Goal: Task Accomplishment & Management: Use online tool/utility

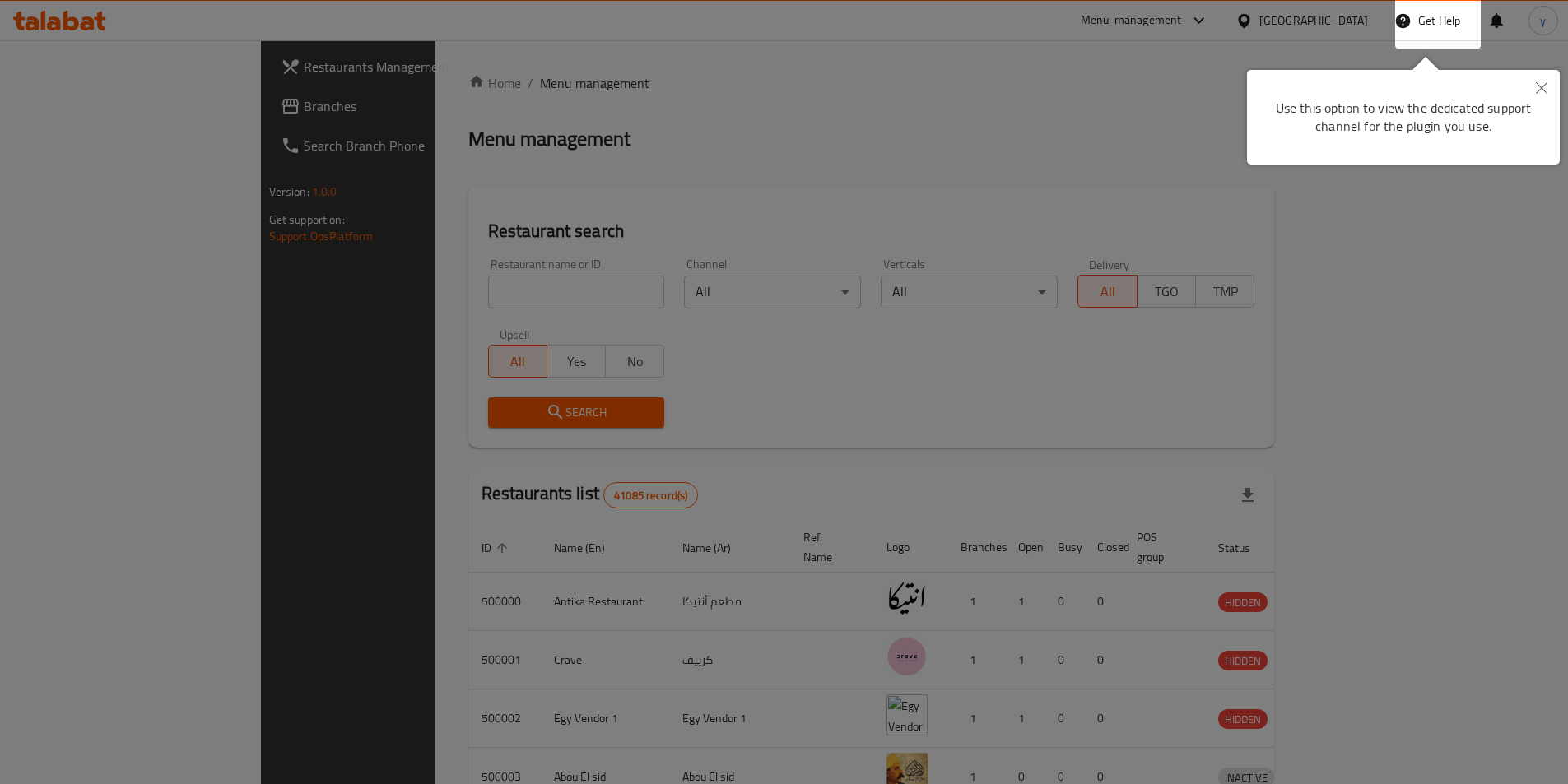
click at [671, 166] on body "​ Menu-management [GEOGRAPHIC_DATA] Get Help y Restaurants Management Branches …" at bounding box center [784, 412] width 1568 height 743
click at [1536, 90] on icon "Close" at bounding box center [1542, 88] width 12 height 12
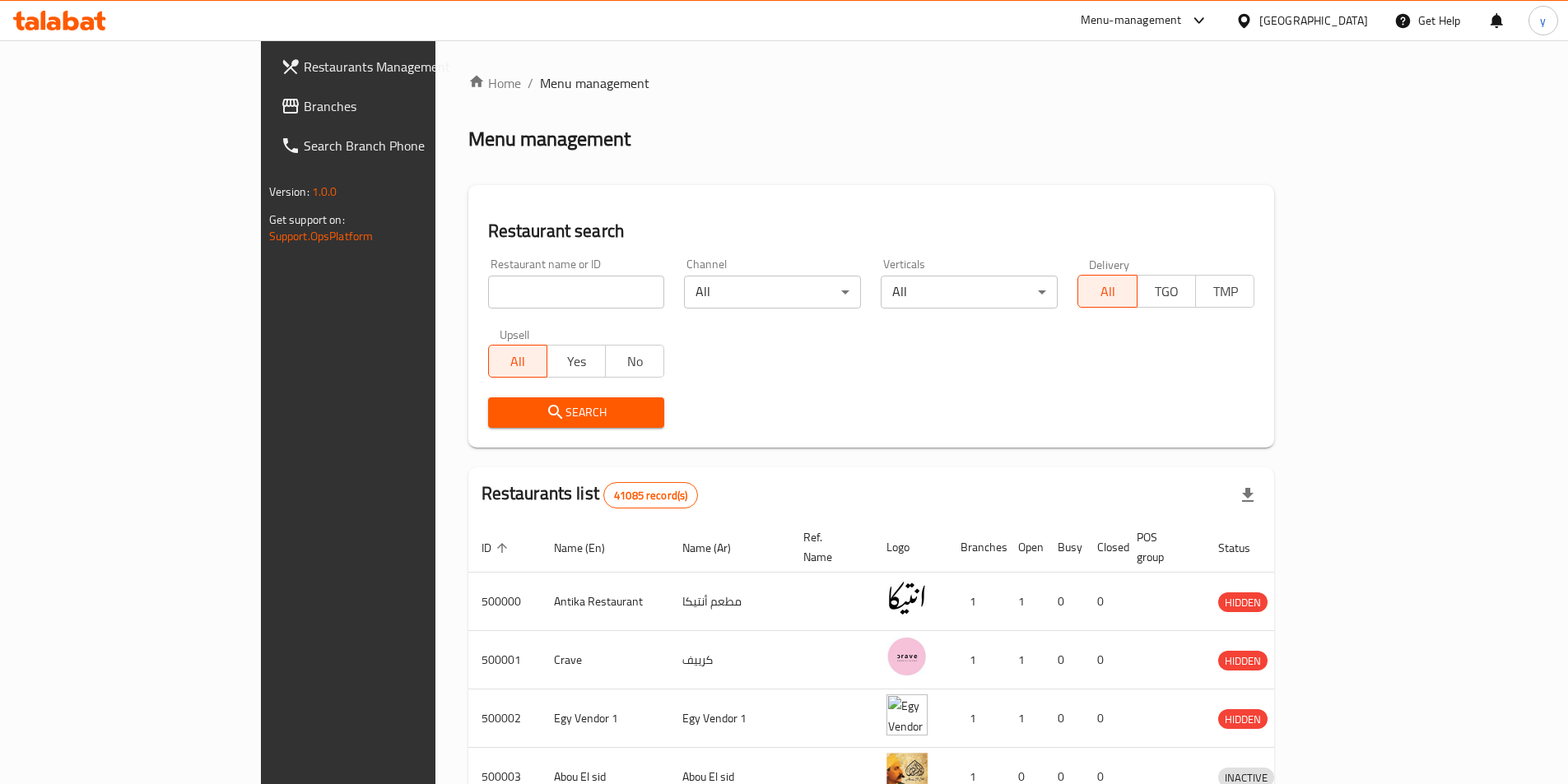
click at [488, 290] on input "search" at bounding box center [576, 292] width 177 height 33
click at [261, 296] on div "Restaurants Management Branches Search Branch Phone Version: 1.0.0 Get support …" at bounding box center [391, 433] width 262 height 784
click at [488, 286] on input "search" at bounding box center [576, 292] width 177 height 33
paste input "9731"
type input "9731"
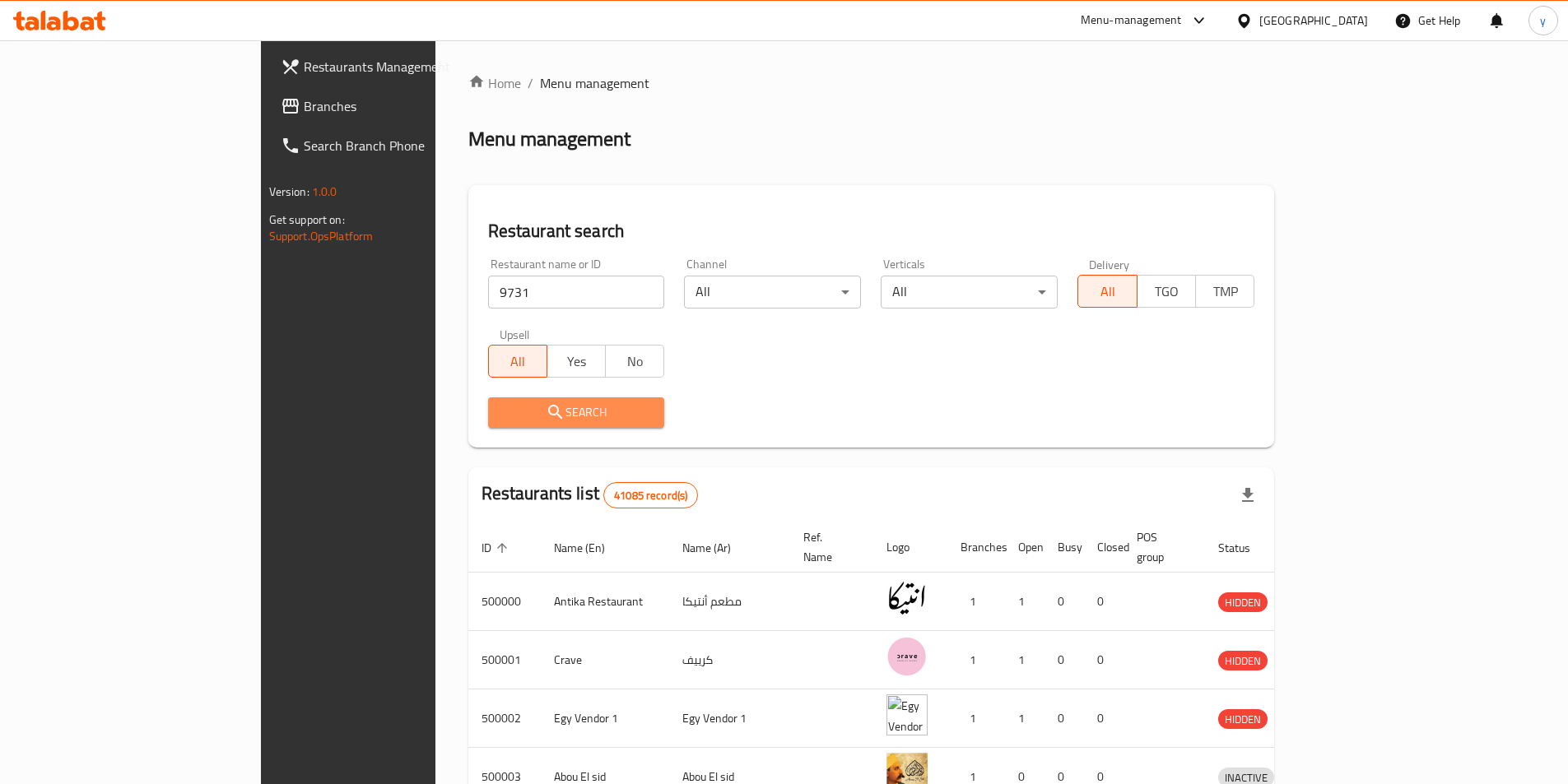
click at [488, 425] on button "Search" at bounding box center [576, 413] width 177 height 31
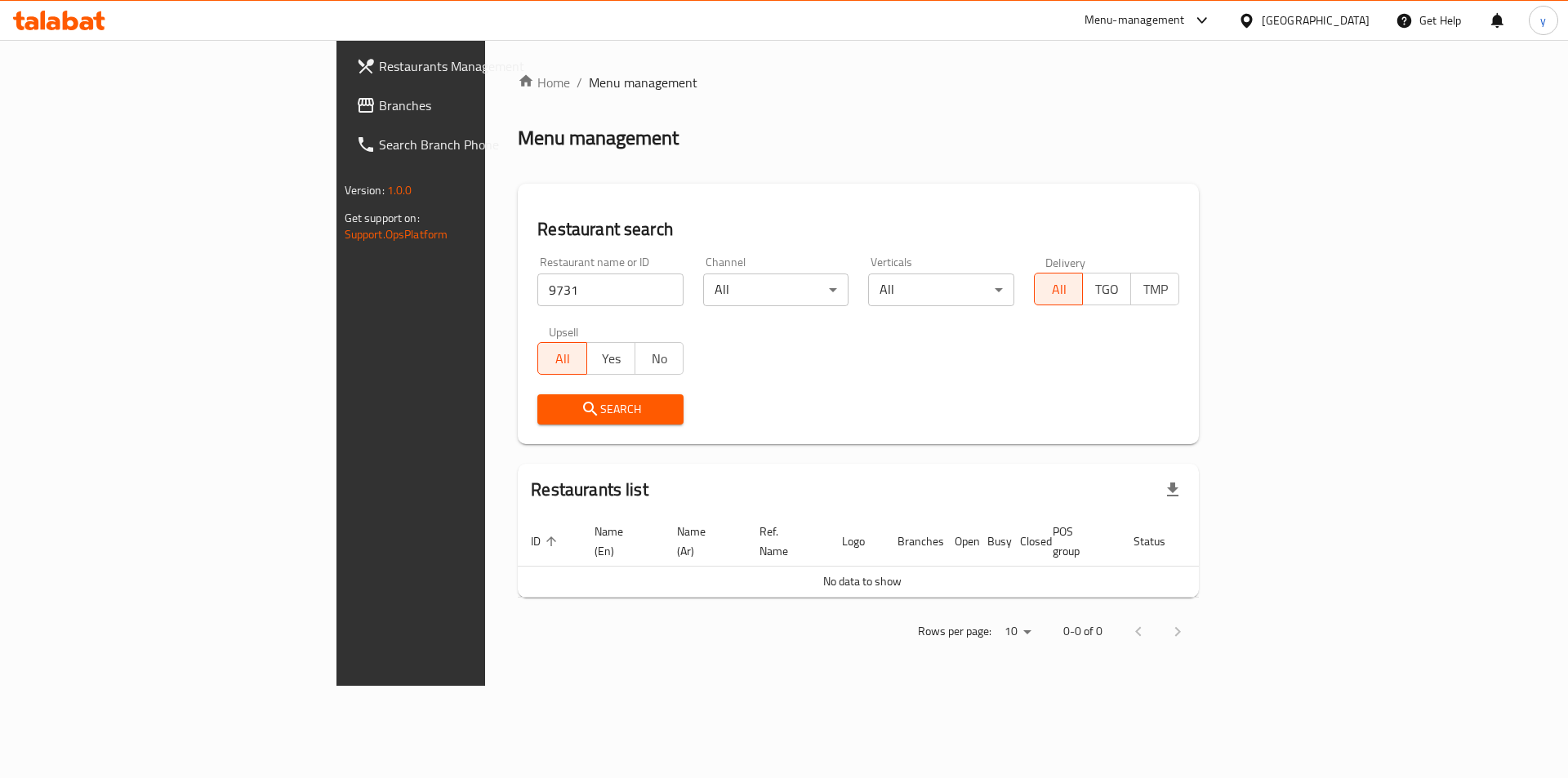
click at [1355, 26] on div "[GEOGRAPHIC_DATA]" at bounding box center [1315, 20] width 107 height 18
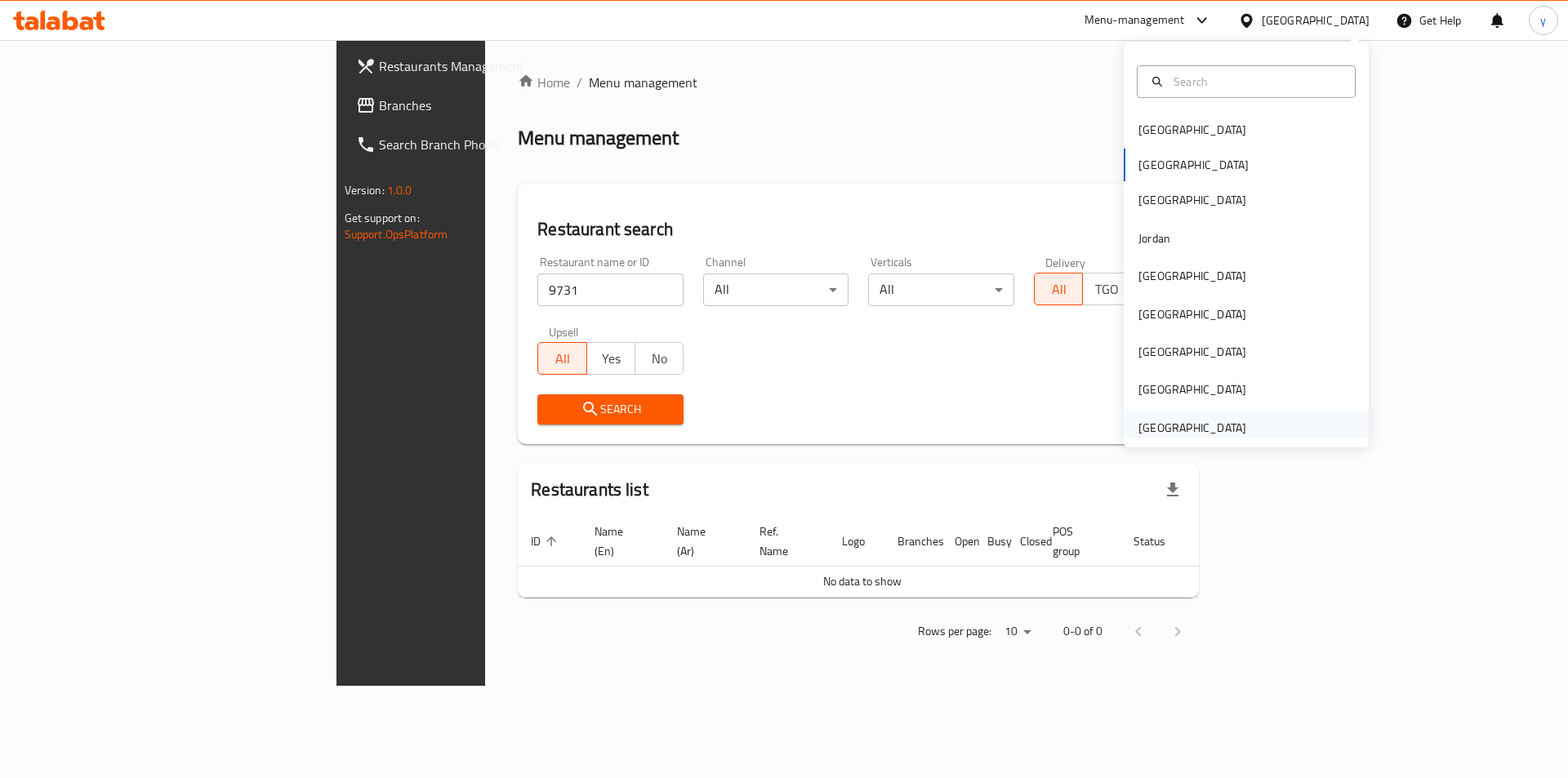
click at [1174, 427] on div "[GEOGRAPHIC_DATA]" at bounding box center [1192, 427] width 107 height 18
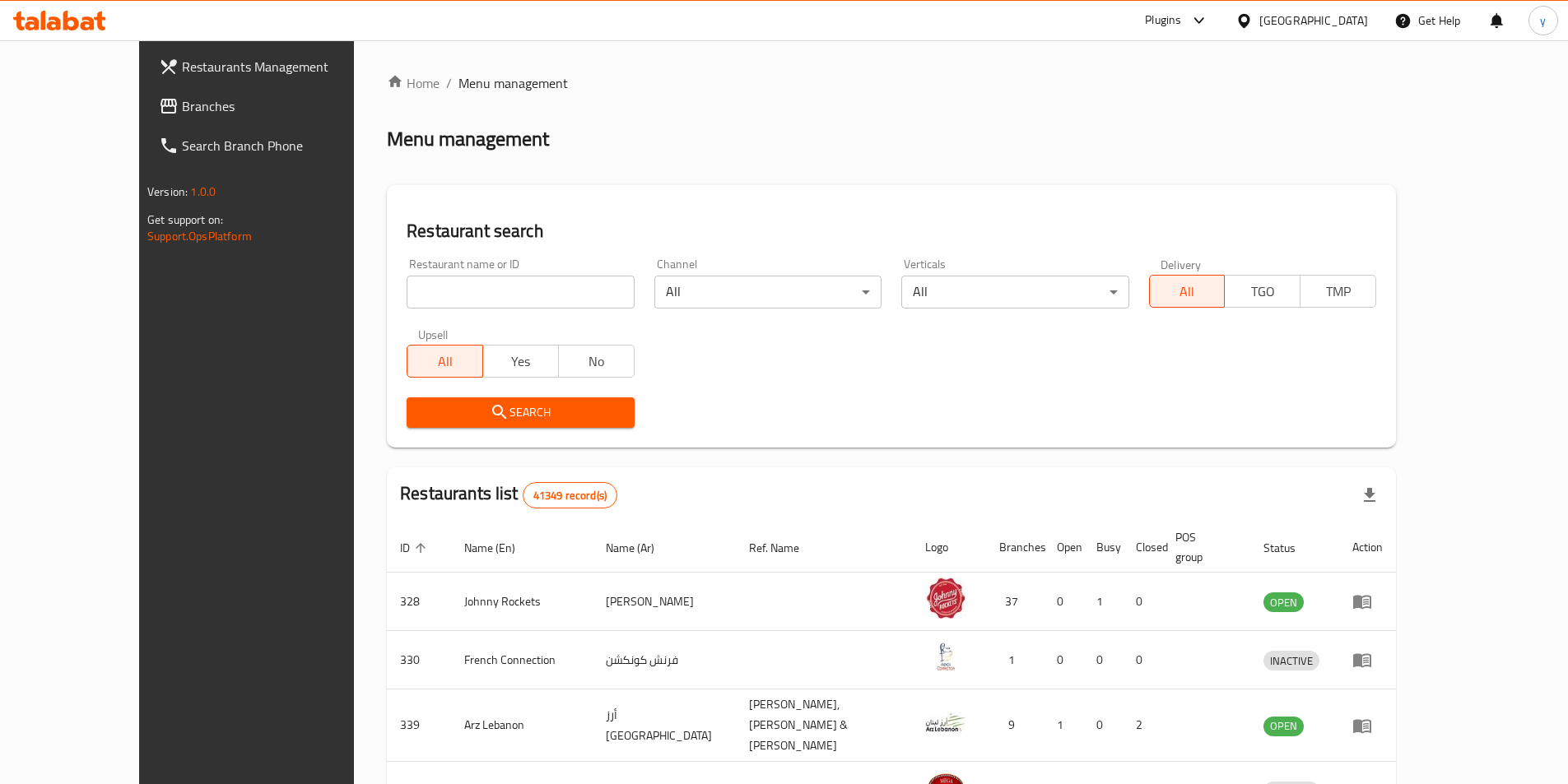
click at [506, 292] on input "search" at bounding box center [520, 292] width 227 height 33
paste input "9731"
type input "9731"
click at [510, 421] on span "Search" at bounding box center [521, 412] width 201 height 20
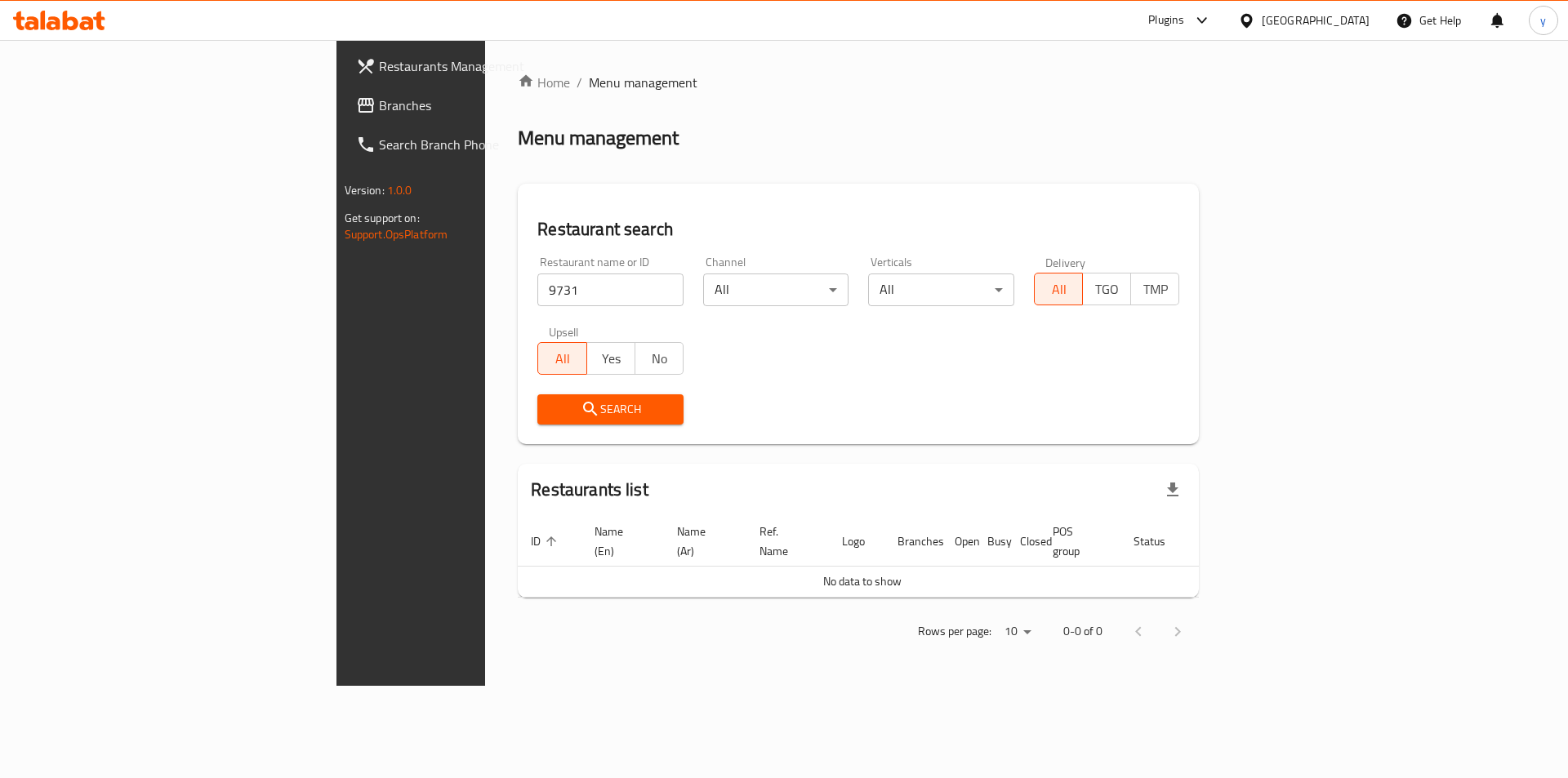
click at [538, 296] on input "9731" at bounding box center [611, 289] width 147 height 33
click at [538, 286] on input "9731" at bounding box center [611, 289] width 147 height 33
click at [1277, 21] on div "[GEOGRAPHIC_DATA]" at bounding box center [1315, 20] width 107 height 18
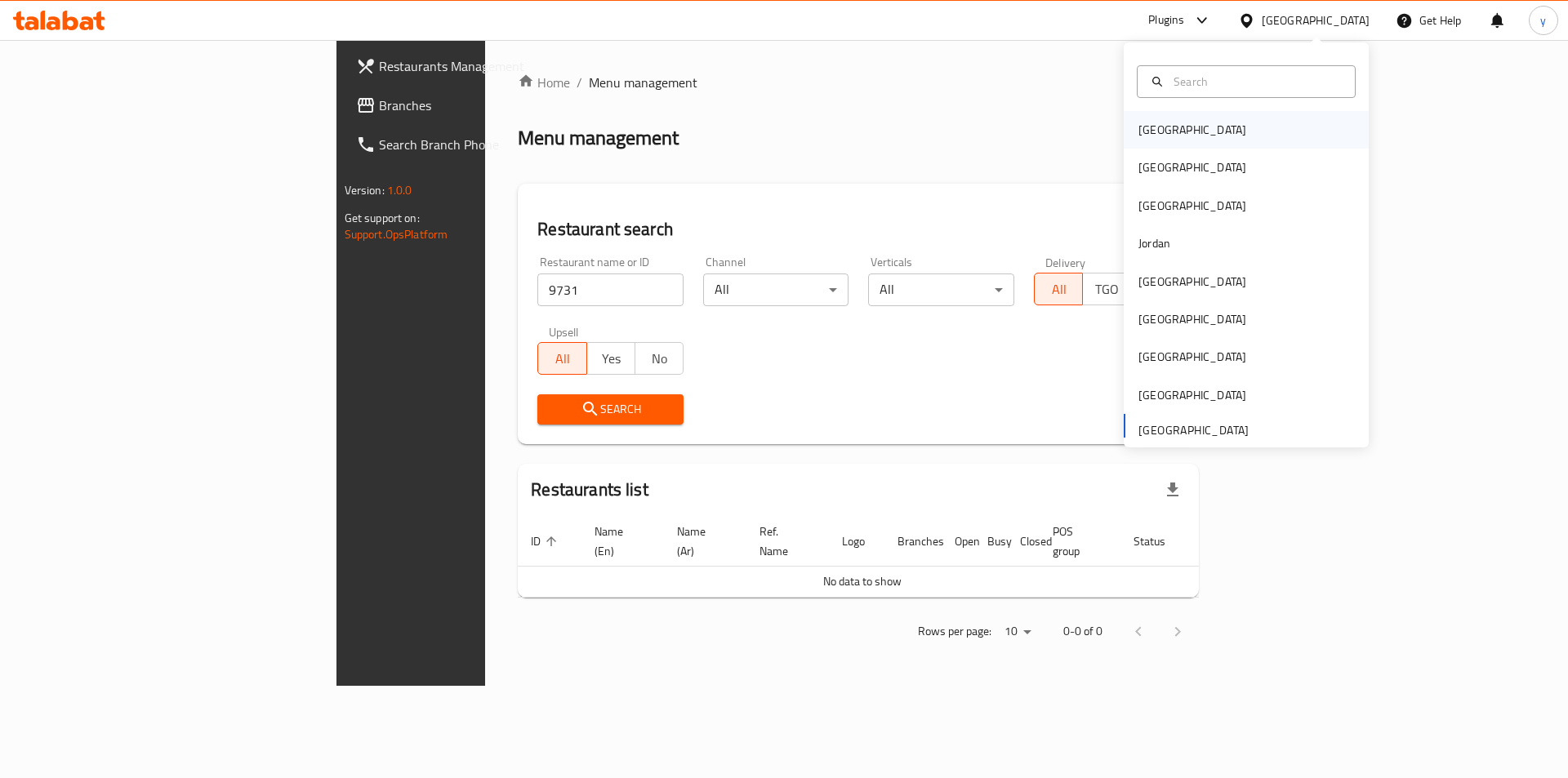
click at [1167, 133] on div "[GEOGRAPHIC_DATA]" at bounding box center [1192, 129] width 134 height 37
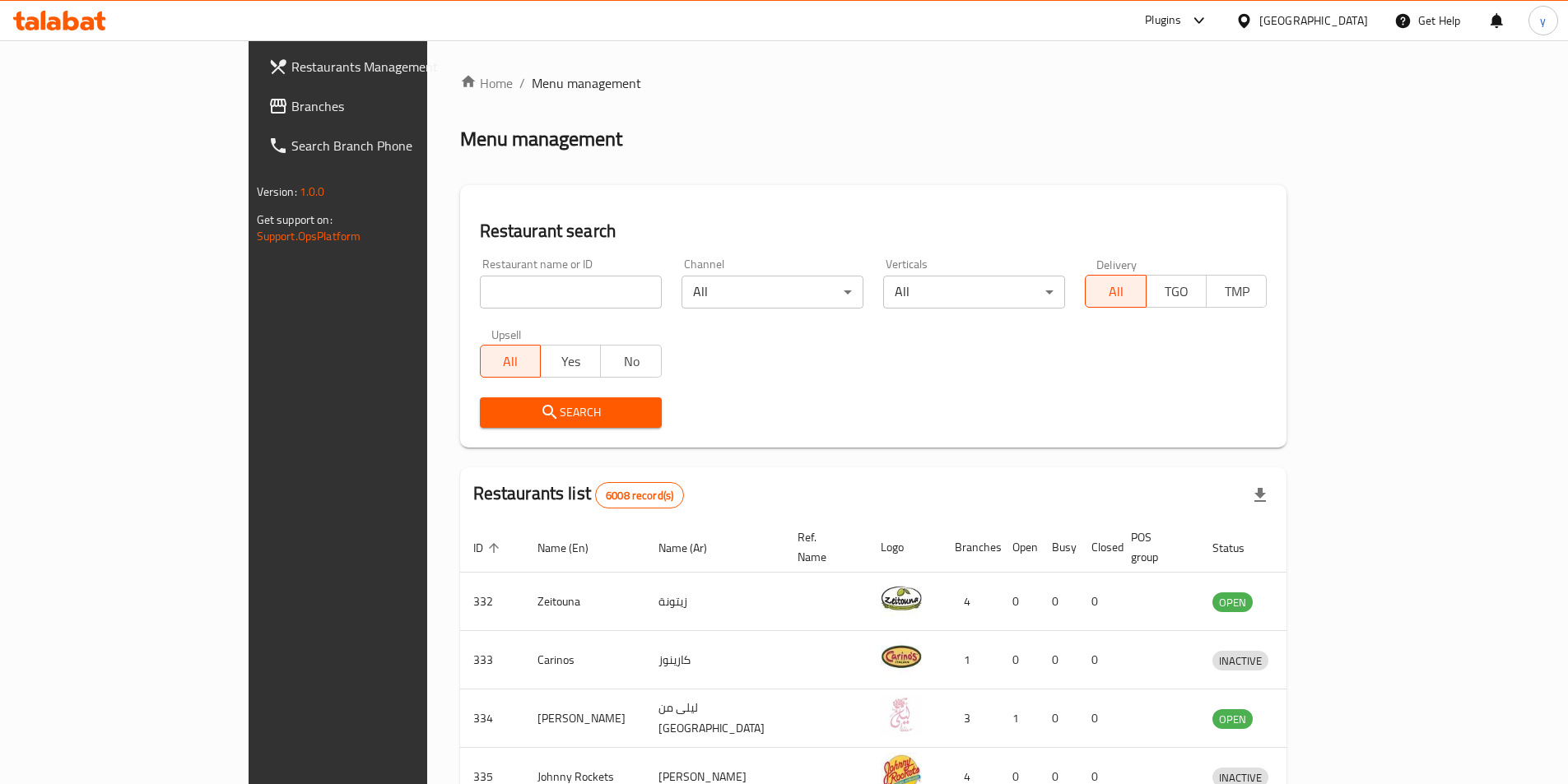
click at [1215, 31] on div "Plugins" at bounding box center [1177, 20] width 90 height 40
click at [1210, 25] on div at bounding box center [1196, 20] width 27 height 19
click at [1260, 14] on div at bounding box center [1247, 20] width 24 height 18
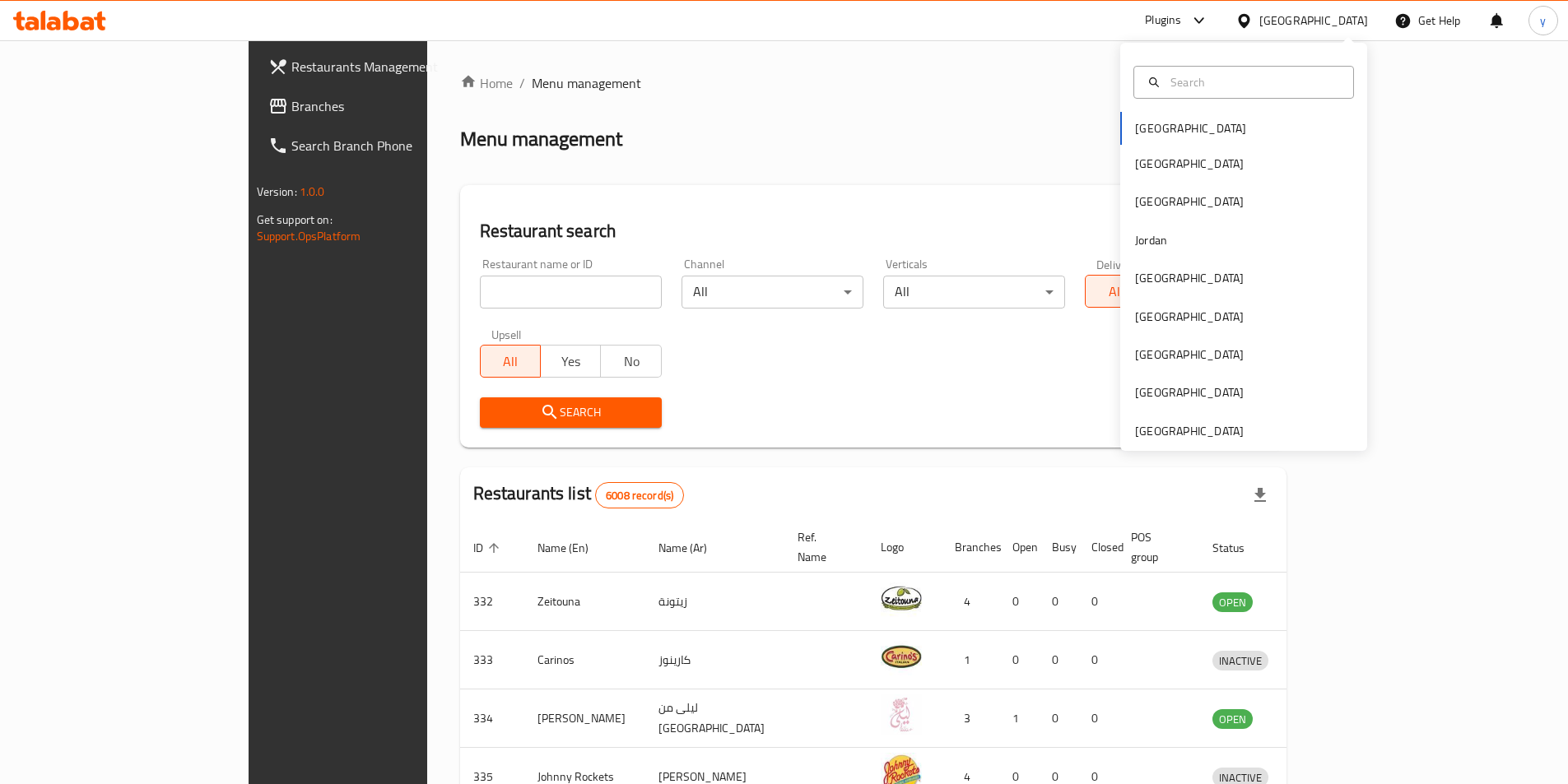
click at [977, 119] on div "Home / Menu management Menu management Restaurant search Restaurant name or ID …" at bounding box center [873, 643] width 827 height 1139
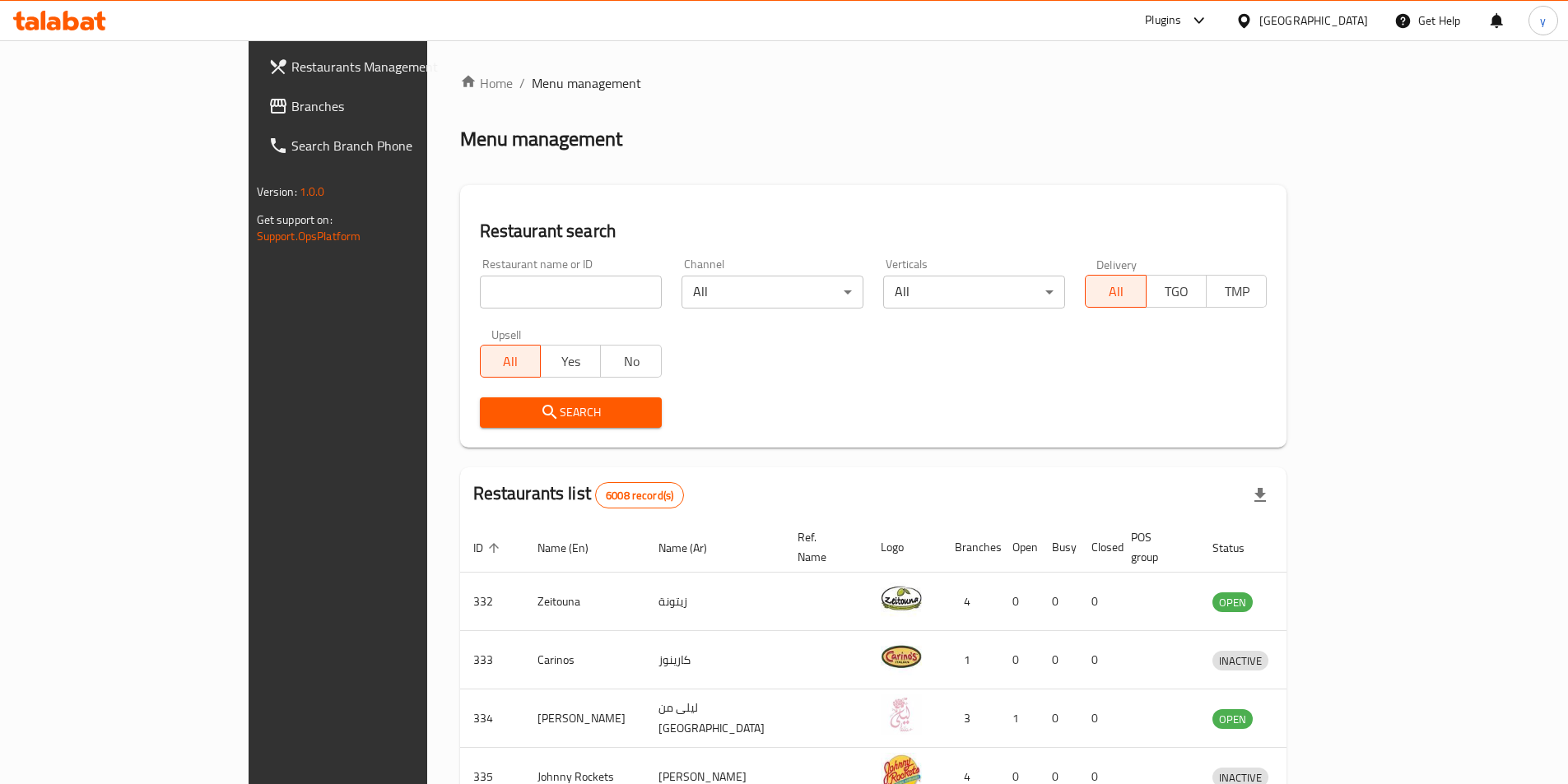
click at [480, 303] on input "search" at bounding box center [571, 292] width 182 height 33
paste input "9731"
type input "9731"
click at [516, 414] on span "Search" at bounding box center [570, 412] width 156 height 20
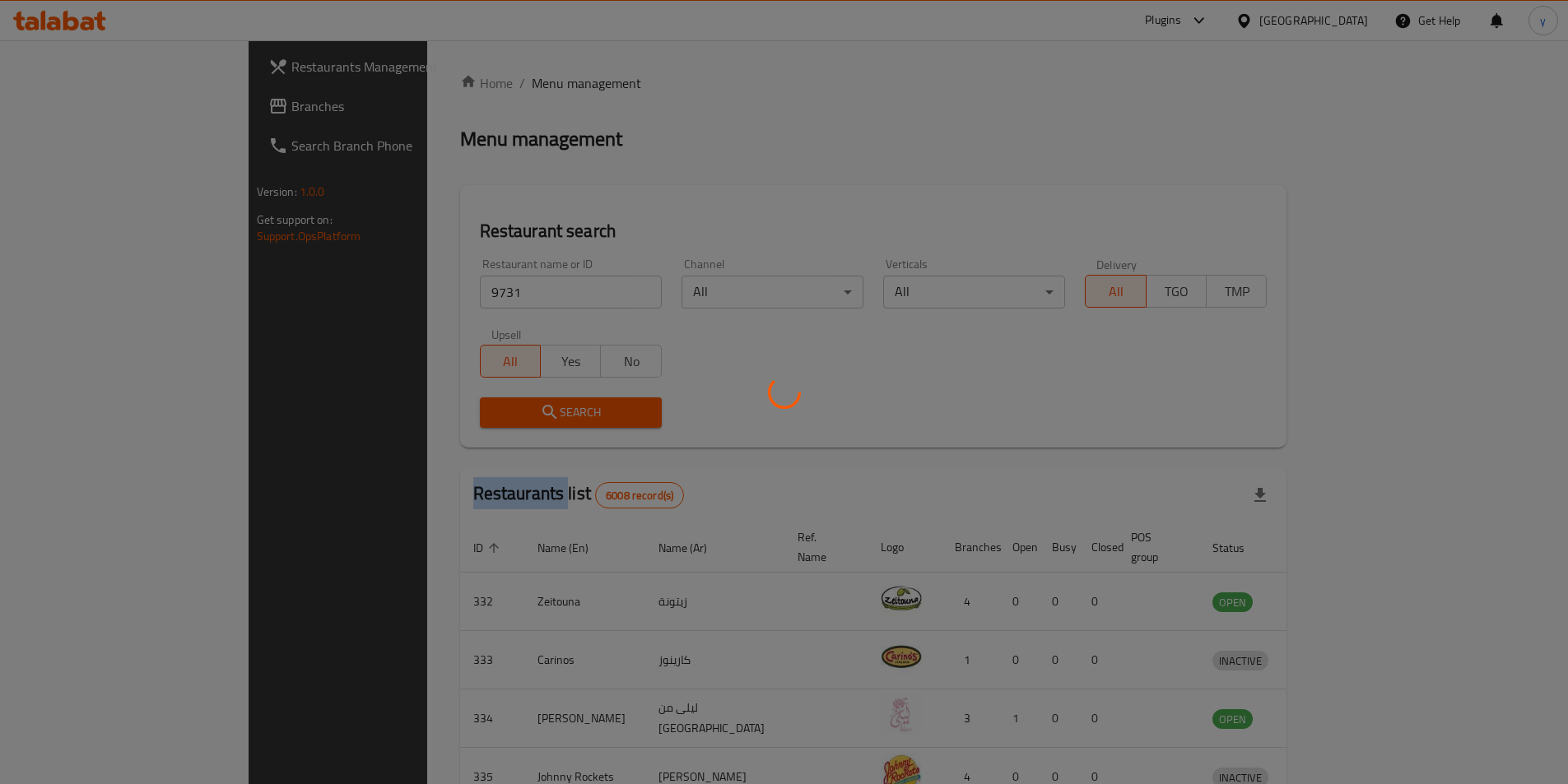
click at [516, 414] on div at bounding box center [784, 392] width 1568 height 784
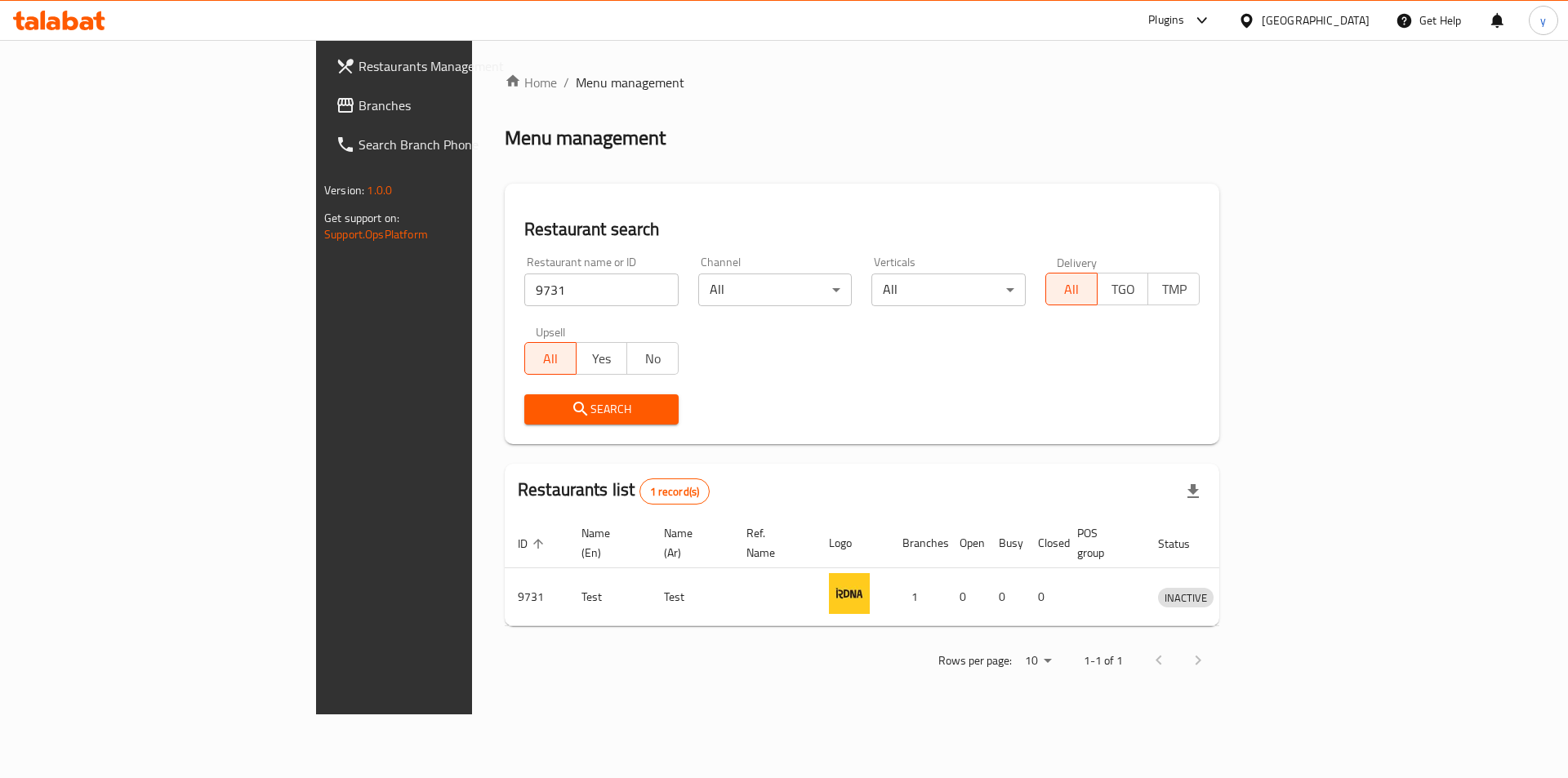
click at [834, 416] on div "Search" at bounding box center [862, 409] width 695 height 50
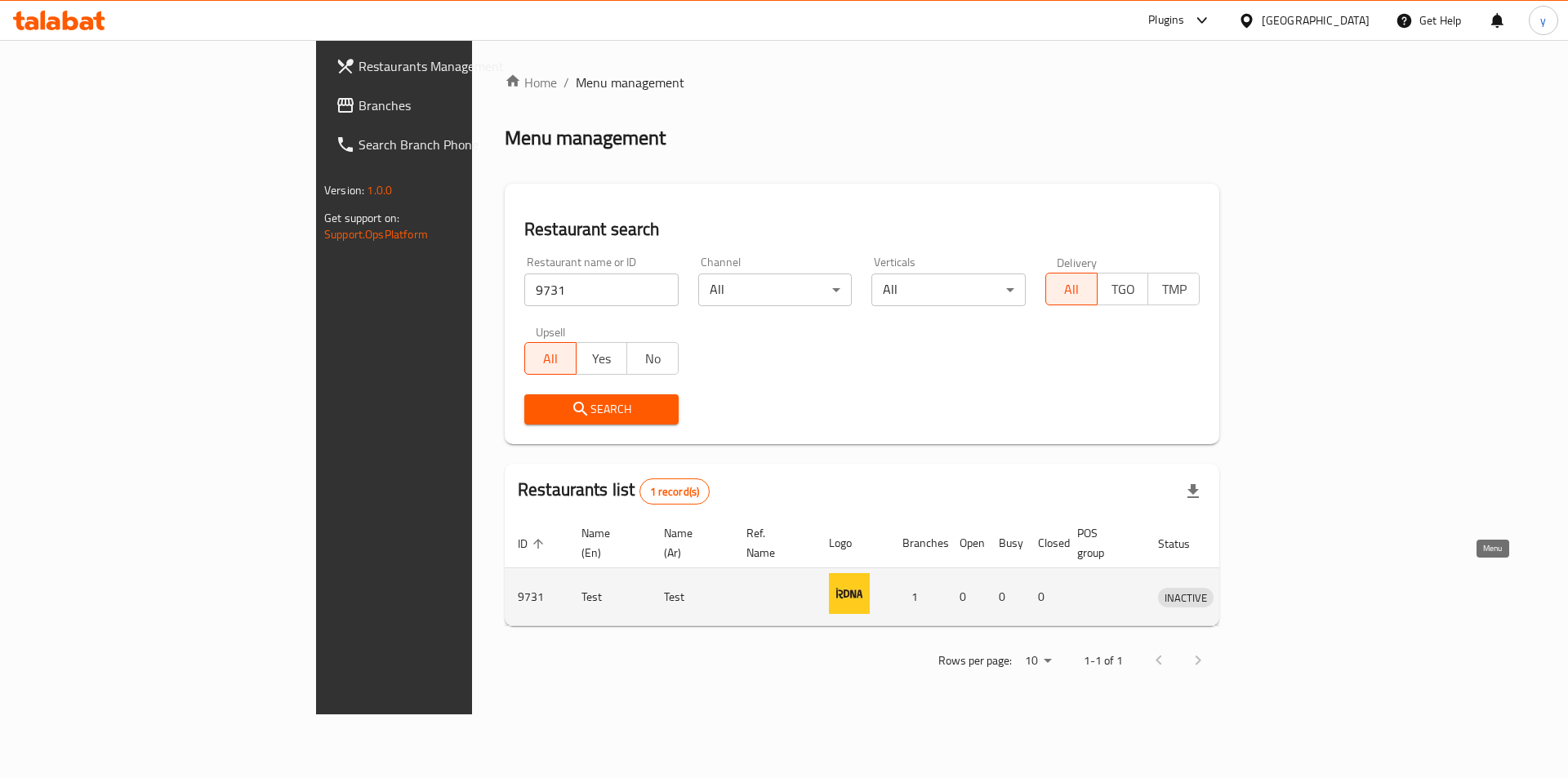
click at [1277, 587] on link "enhanced table" at bounding box center [1261, 597] width 31 height 19
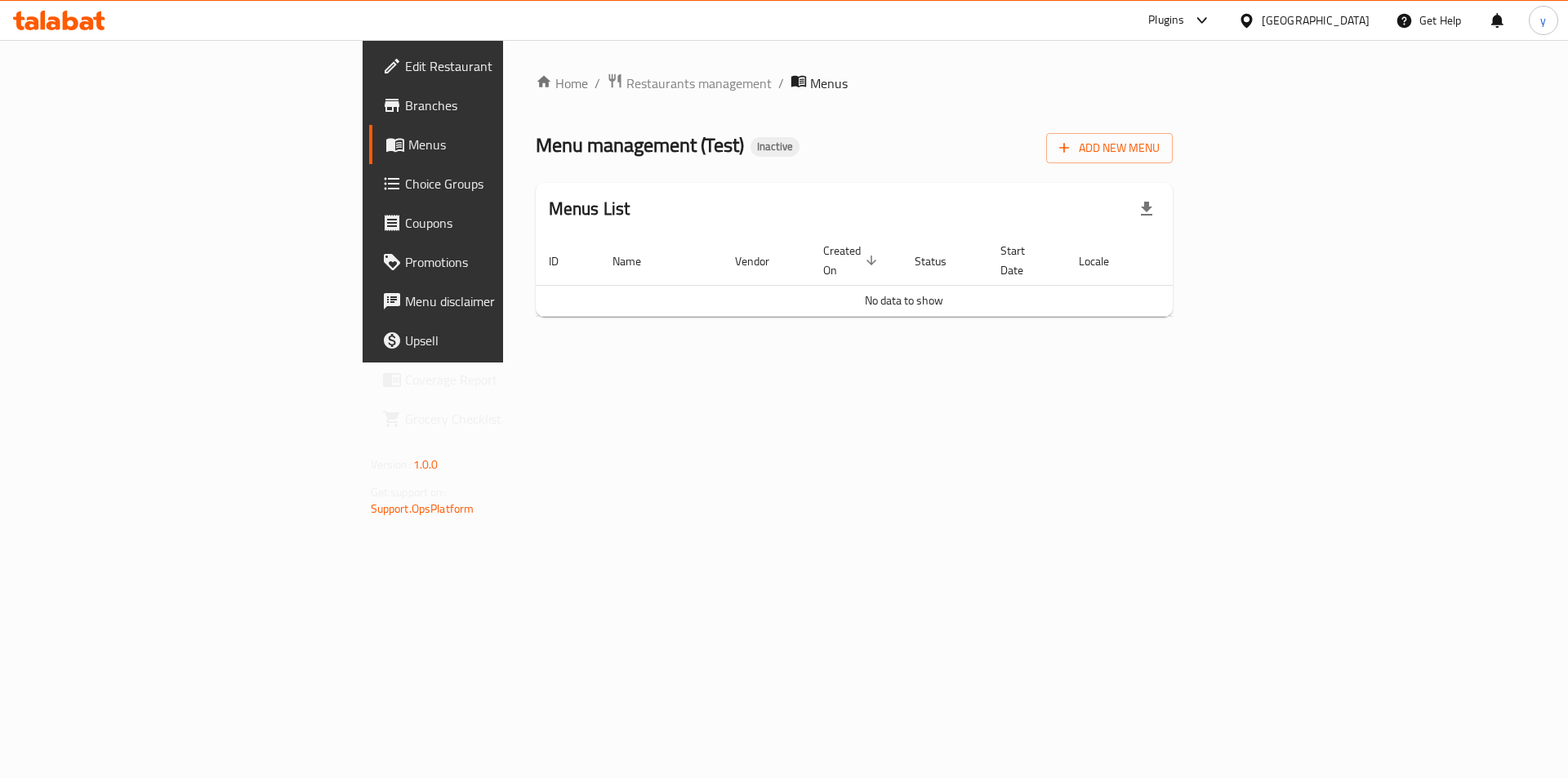
click at [405, 66] on span "Edit Restaurant" at bounding box center [509, 66] width 207 height 19
